Goal: Transaction & Acquisition: Purchase product/service

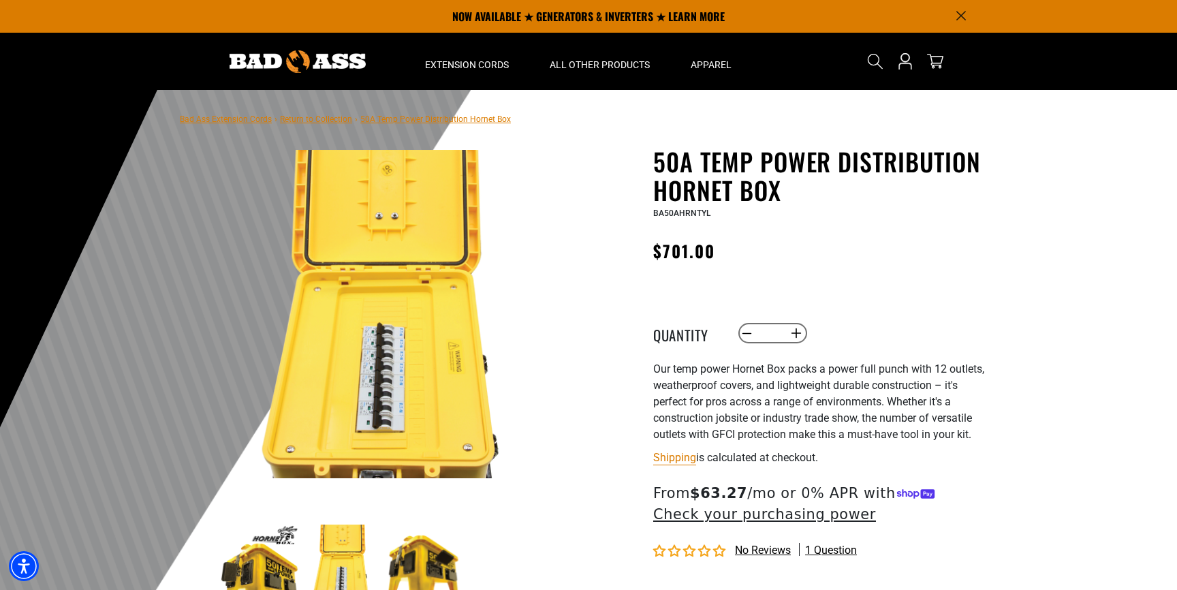
click at [343, 119] on link "Return to Collection" at bounding box center [316, 119] width 72 height 10
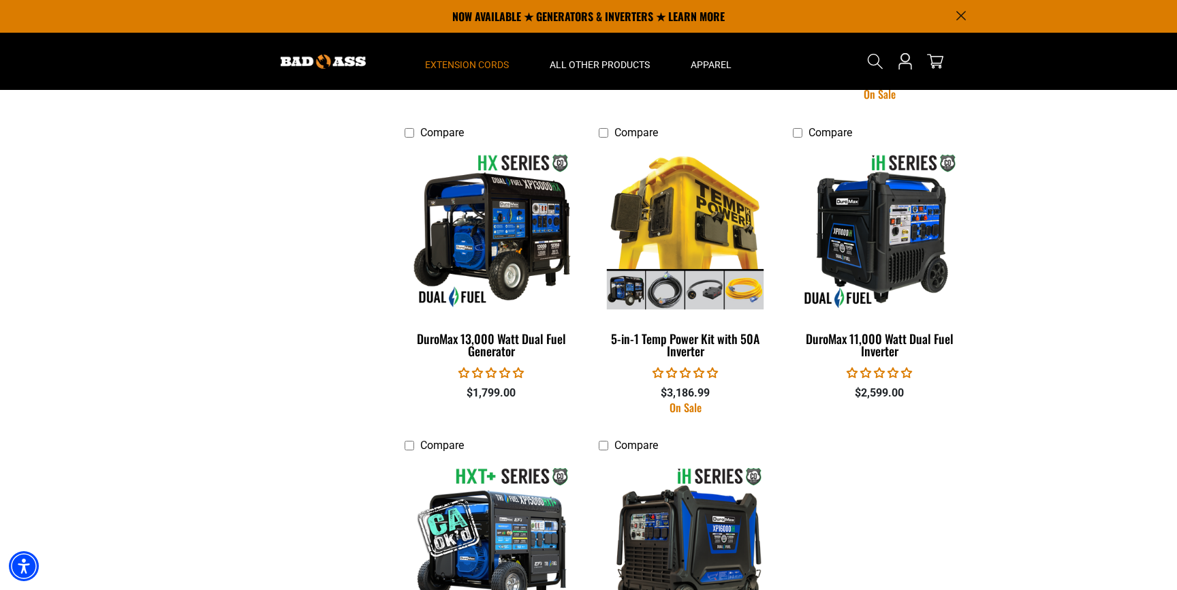
scroll to position [1671, 0]
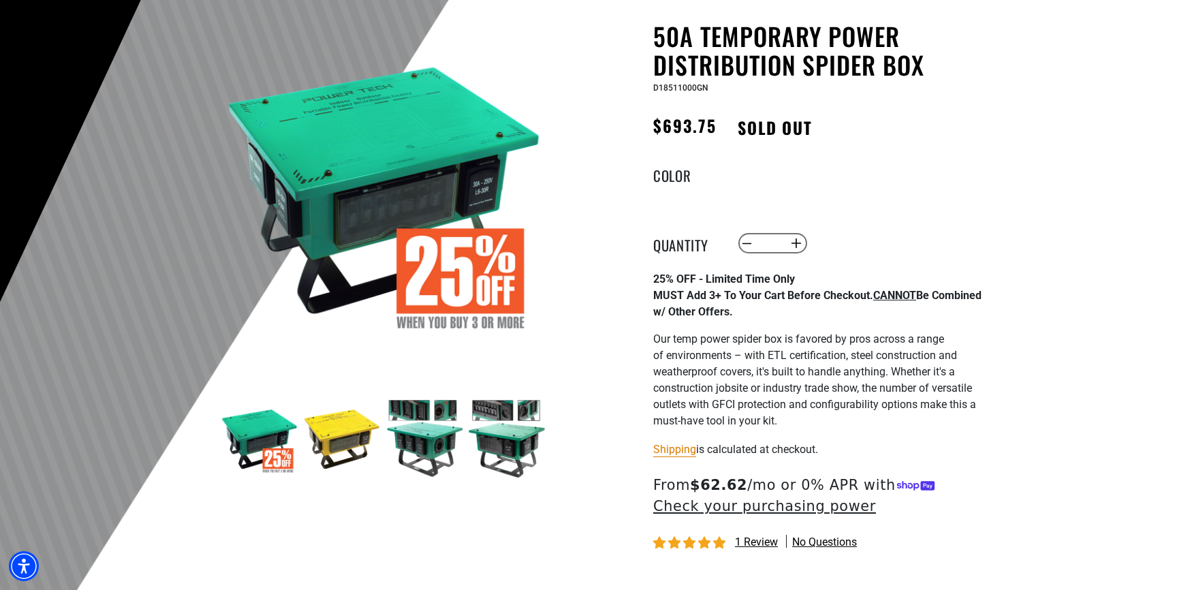
scroll to position [138, 0]
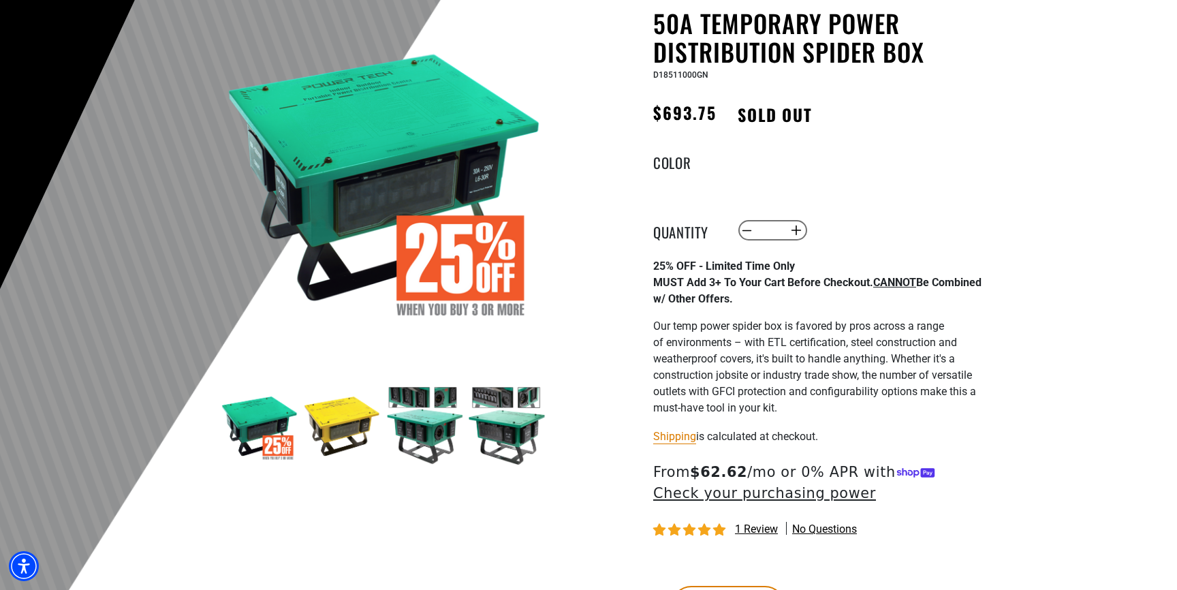
click at [261, 437] on img at bounding box center [259, 425] width 79 height 79
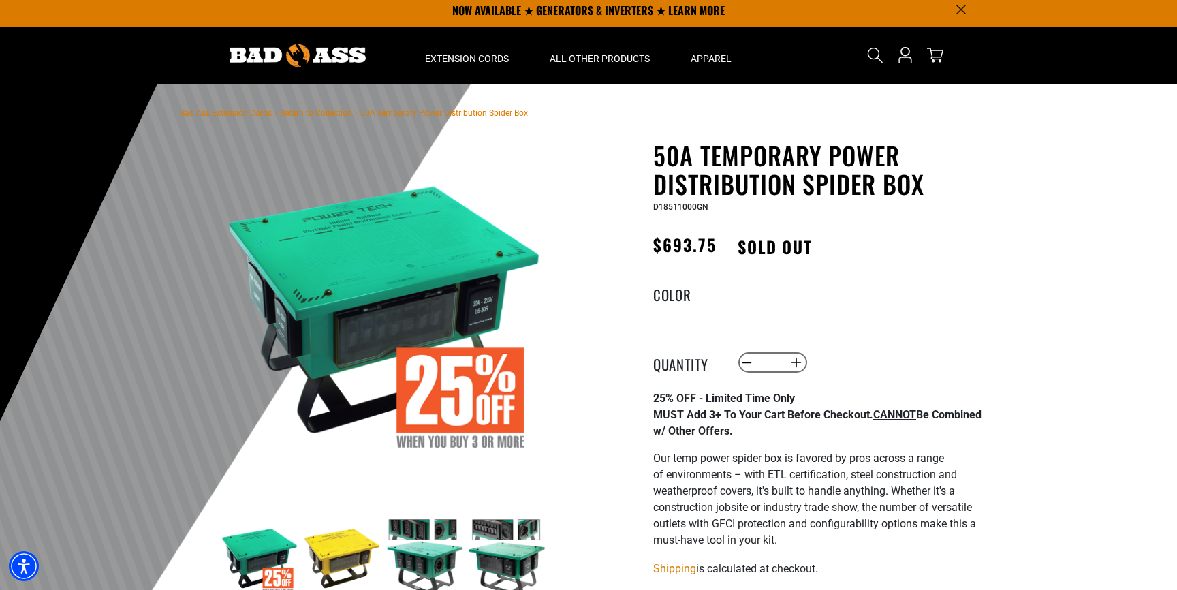
scroll to position [0, 0]
